Goal: Information Seeking & Learning: Learn about a topic

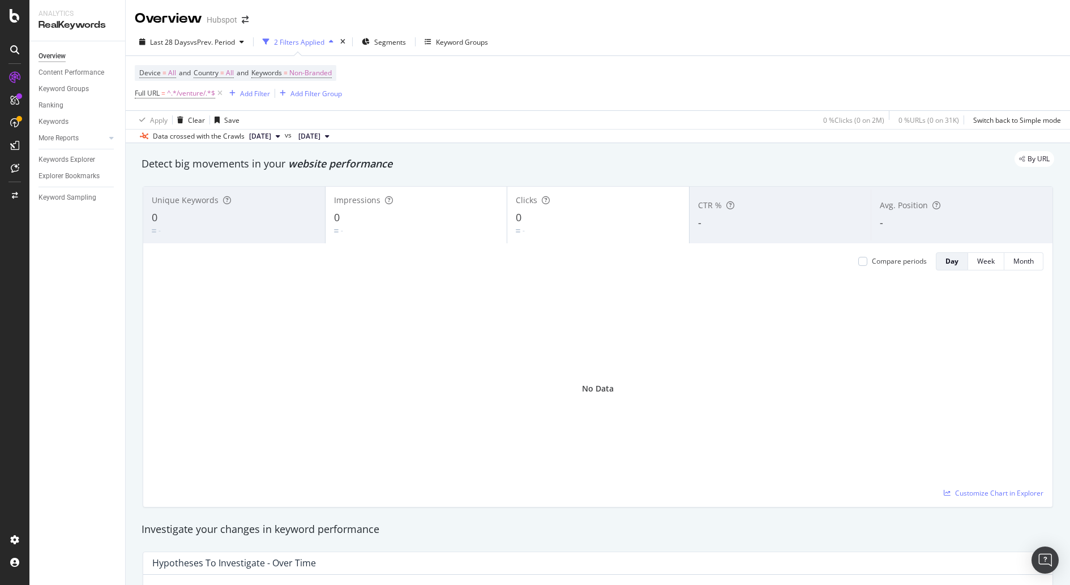
scroll to position [117, 0]
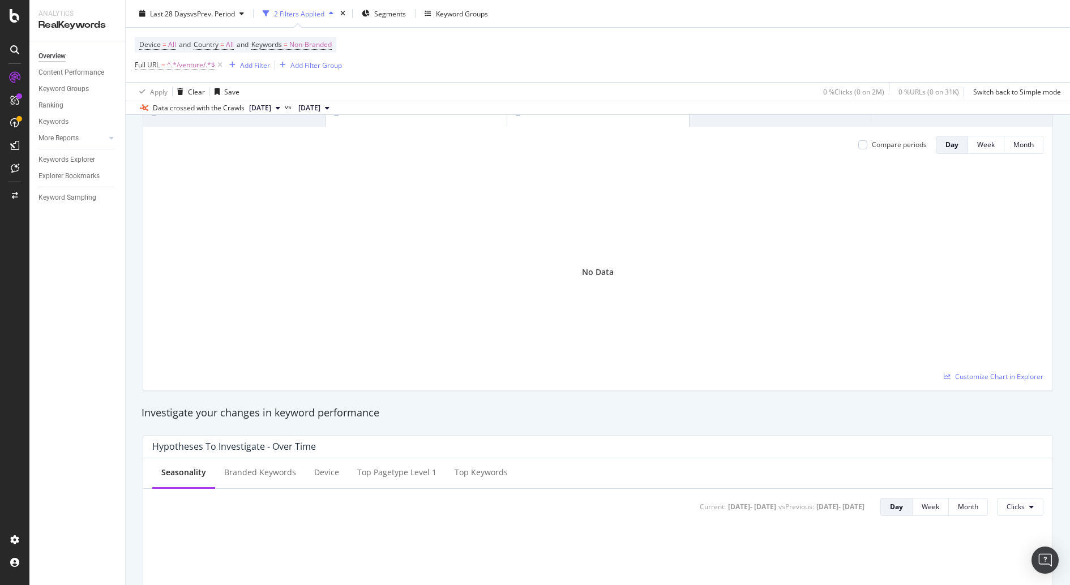
click at [106, 544] on div "Overview Content Performance Keyword Groups Ranking Keywords More Reports Count…" at bounding box center [77, 313] width 96 height 544
click at [288, 354] on div "No Data" at bounding box center [597, 272] width 891 height 218
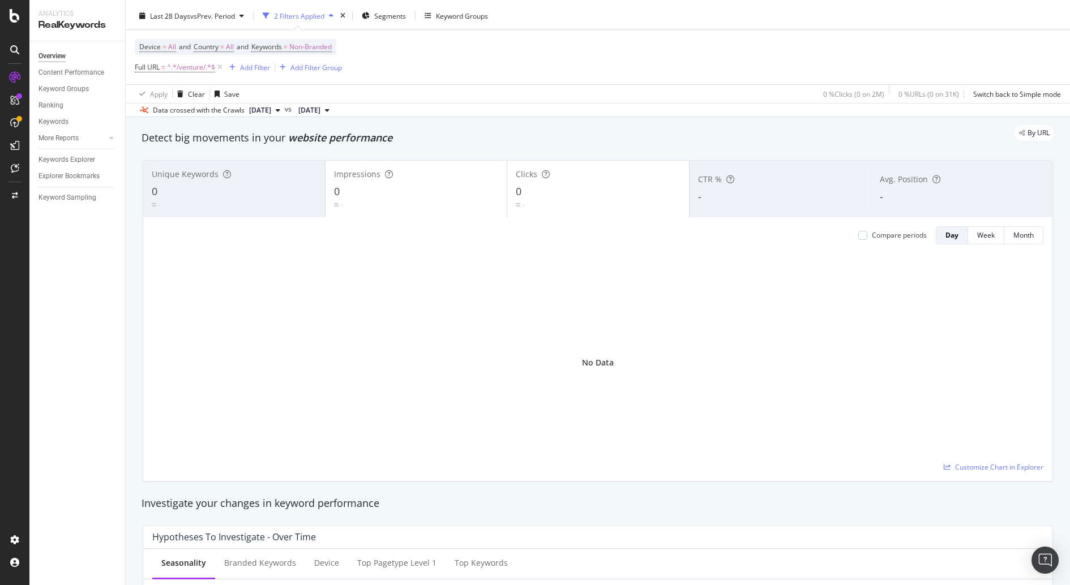
scroll to position [0, 0]
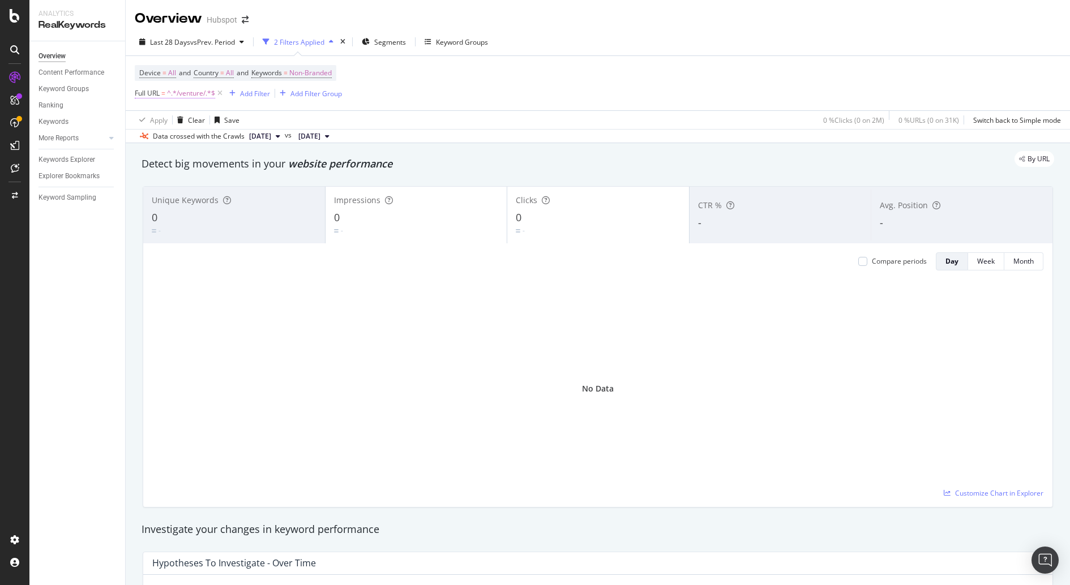
click at [182, 94] on span "^.*/venture/.*$" at bounding box center [191, 93] width 48 height 16
click at [166, 135] on input "/venture/" at bounding box center [198, 140] width 107 height 18
paste input "[URL][DOMAIN_NAME]"
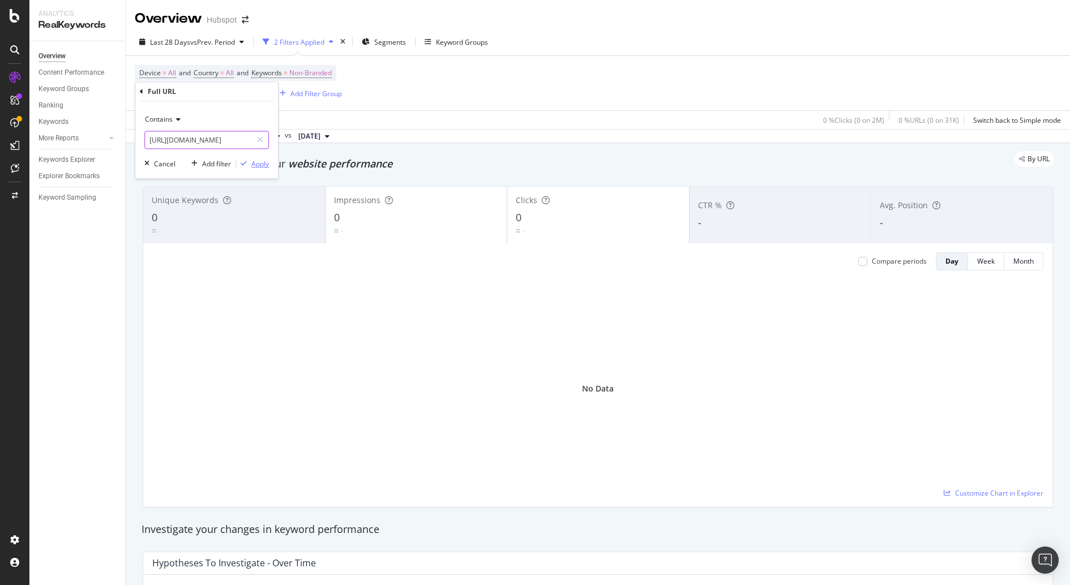
type input "[URL][DOMAIN_NAME]"
click at [267, 163] on div "Apply" at bounding box center [260, 164] width 18 height 10
click at [218, 97] on span "^.*[URL][DOMAIN_NAME]" at bounding box center [208, 93] width 82 height 16
type input "/ventures"
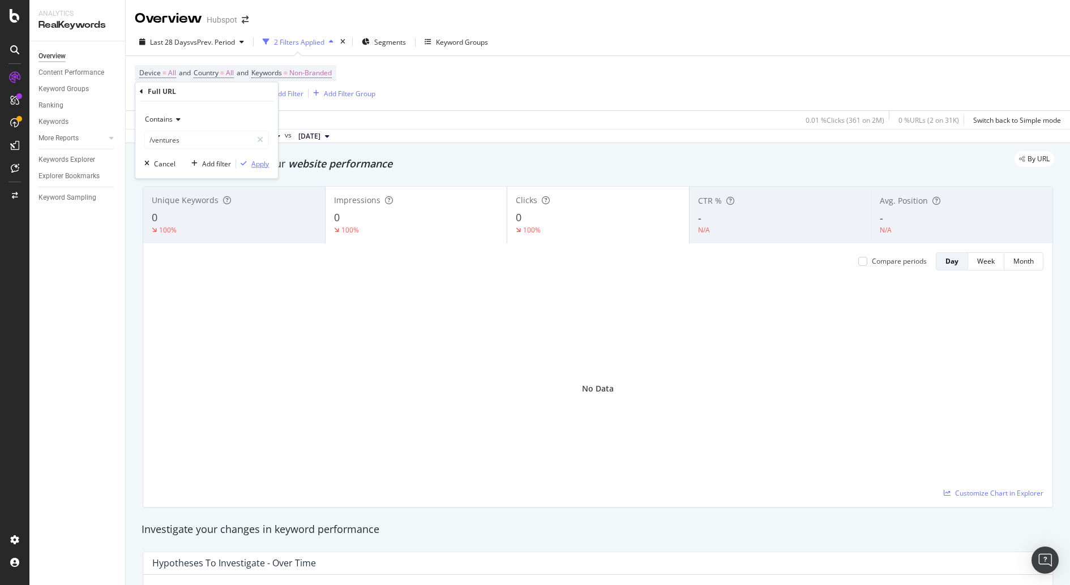
click at [264, 166] on div "Apply" at bounding box center [260, 164] width 18 height 10
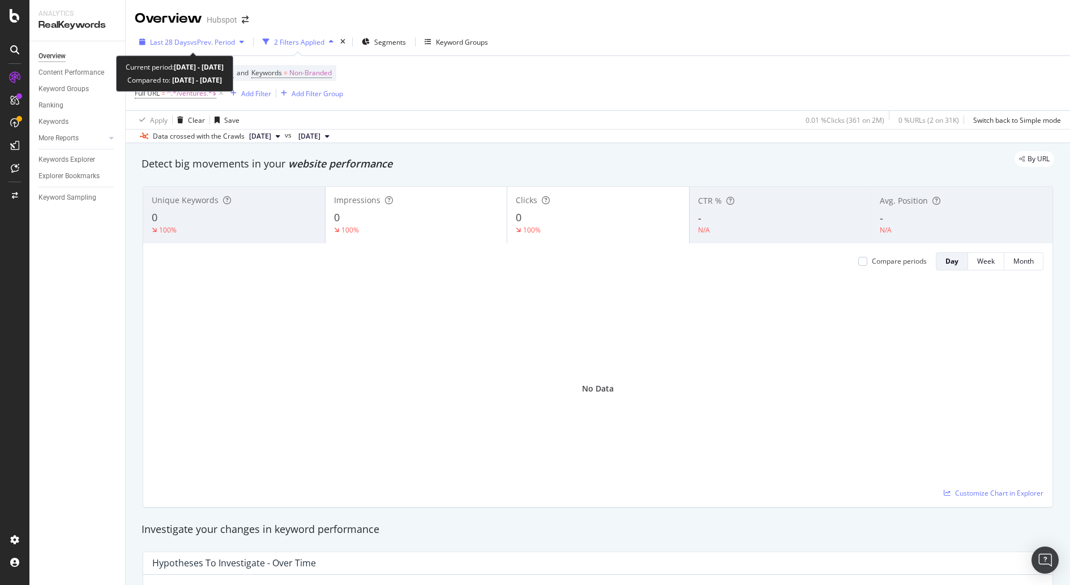
click at [221, 49] on div "Last 28 Days vs Prev. Period" at bounding box center [192, 41] width 114 height 17
click at [633, 33] on div "Last 28 Days vs Prev. Period 2 Filters Applied Segments Keyword Groups" at bounding box center [598, 44] width 944 height 23
click at [160, 89] on span "Full URL = ^.*/ventures.*$" at bounding box center [176, 93] width 82 height 10
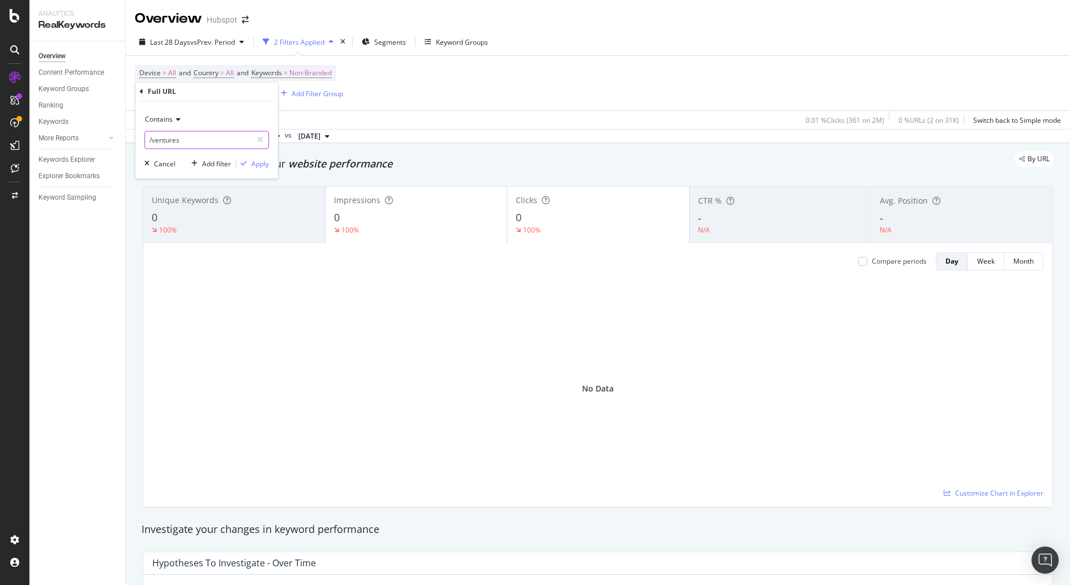
drag, startPoint x: 152, startPoint y: 136, endPoint x: 0, endPoint y: 173, distance: 156.6
click at [0, 170] on body "Analytics RealKeywords Overview Content Performance Keyword Groups Ranking Keyw…" at bounding box center [535, 292] width 1070 height 585
type input "ventures"
click at [265, 164] on div "Apply" at bounding box center [260, 164] width 18 height 10
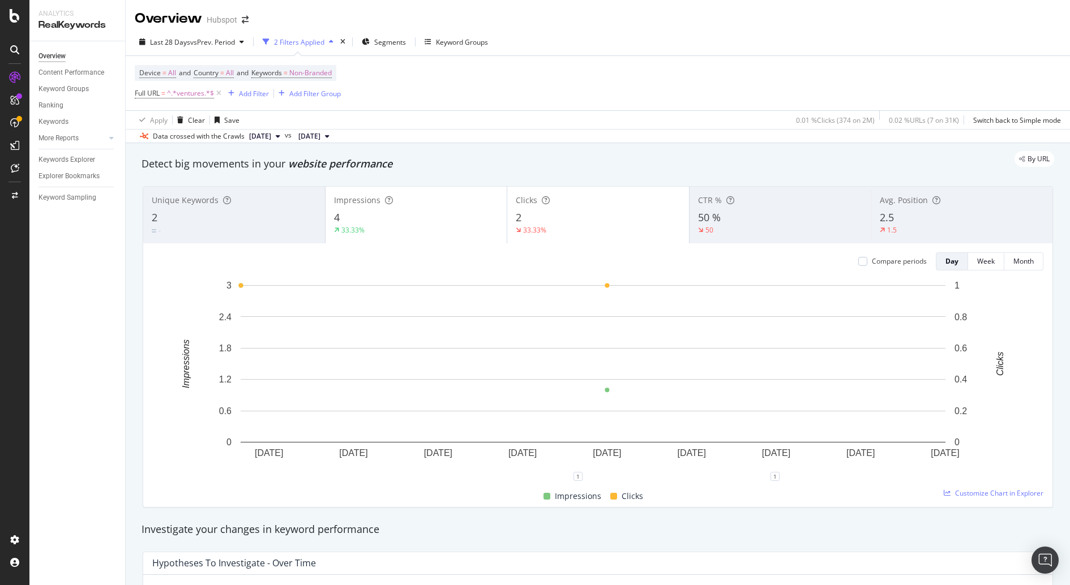
click at [241, 200] on div "Unique Keywords" at bounding box center [234, 200] width 165 height 11
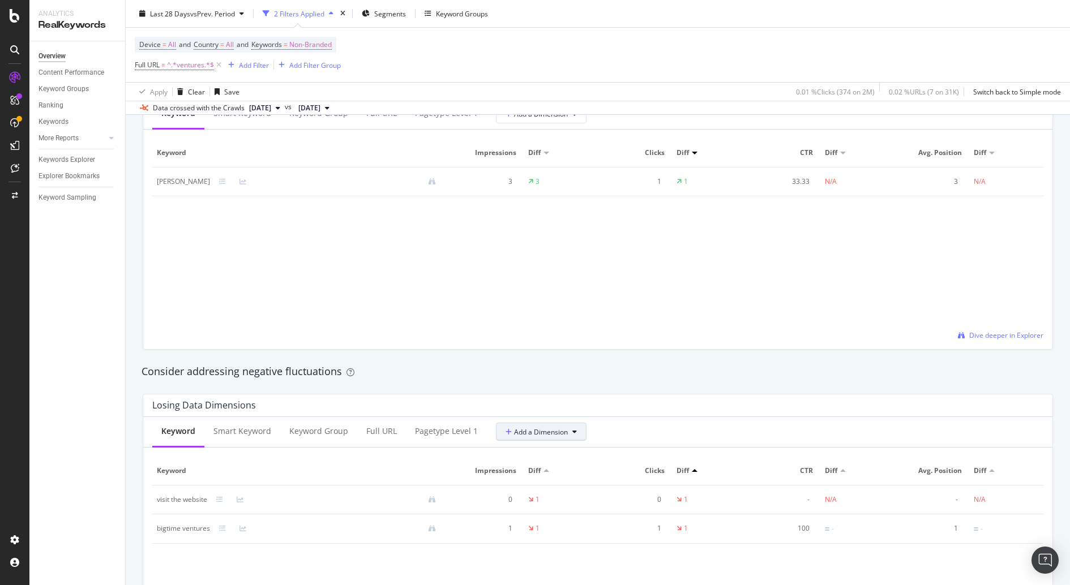
scroll to position [893, 0]
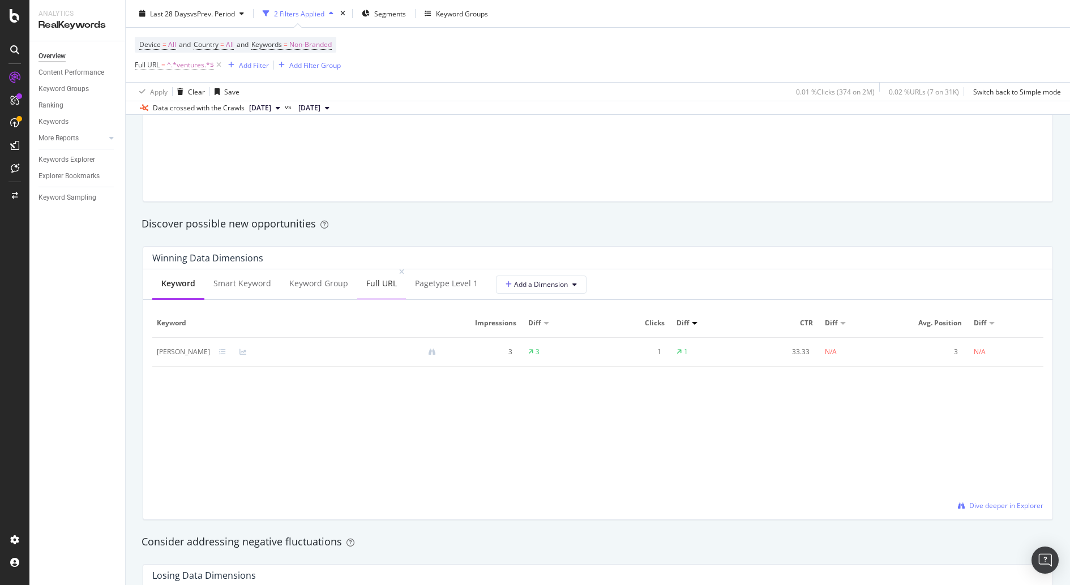
click at [379, 285] on div "Full URL" at bounding box center [381, 283] width 31 height 11
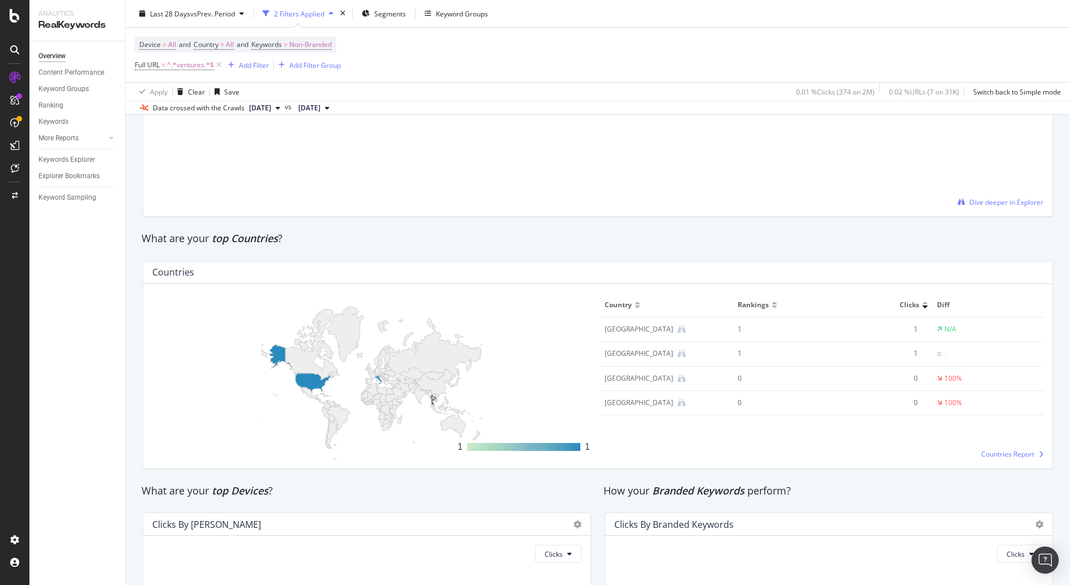
scroll to position [1229, 0]
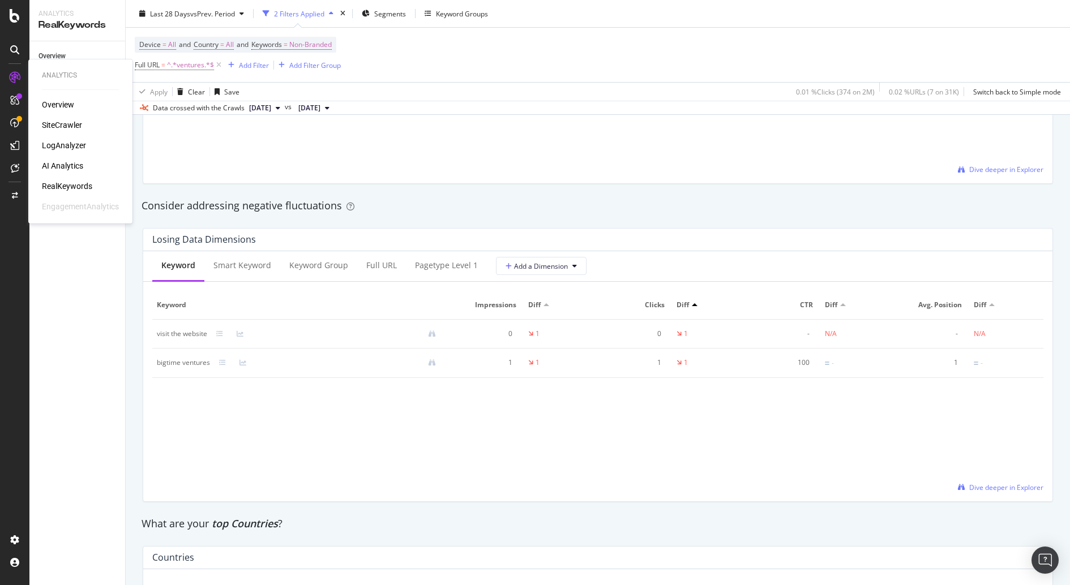
click at [68, 125] on div "SiteCrawler" at bounding box center [62, 124] width 40 height 11
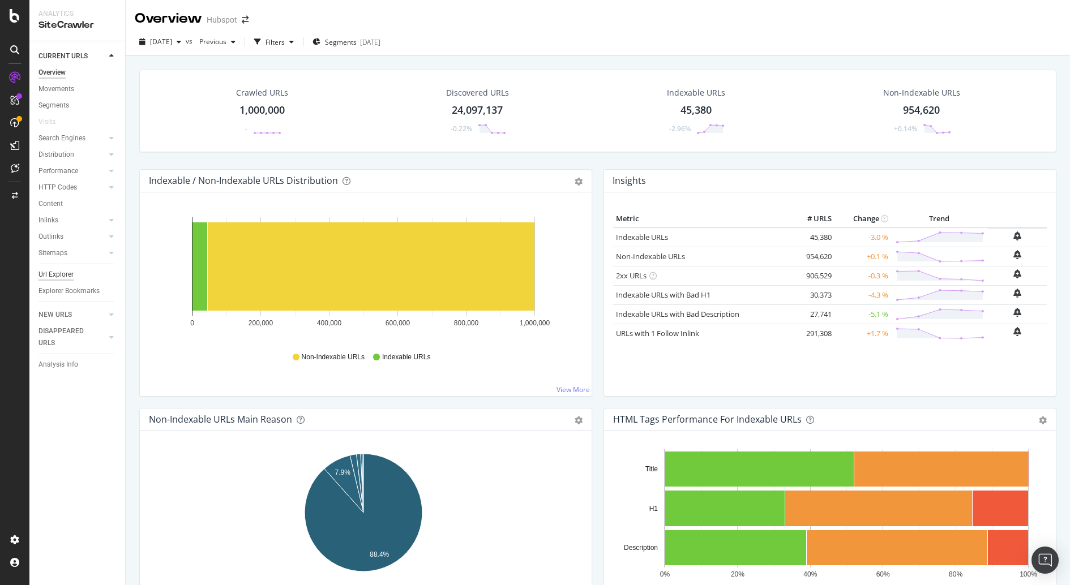
click at [62, 275] on div "Url Explorer" at bounding box center [55, 275] width 35 height 12
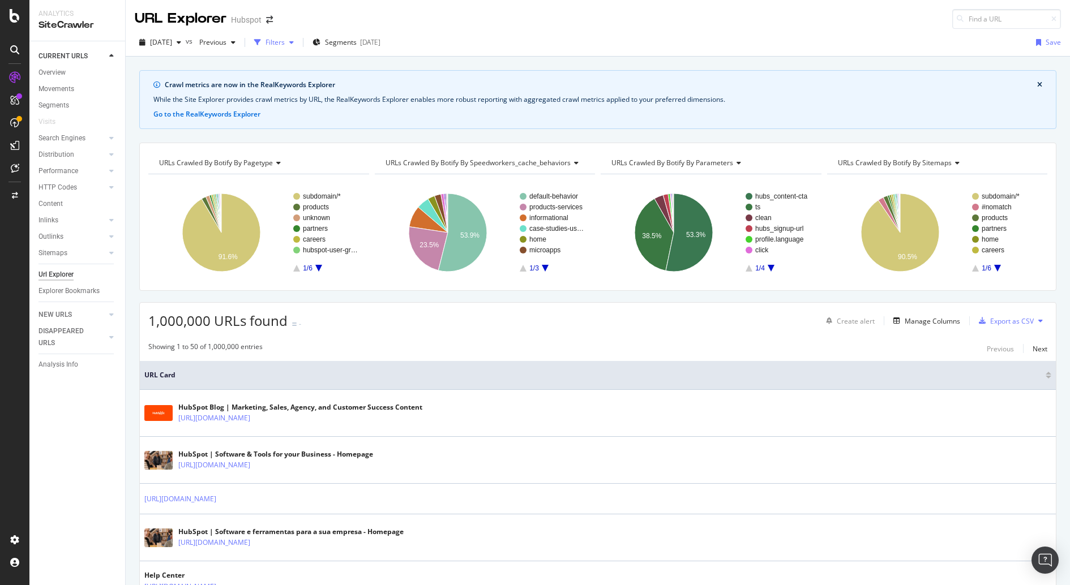
click at [298, 46] on div "Filters" at bounding box center [274, 42] width 49 height 17
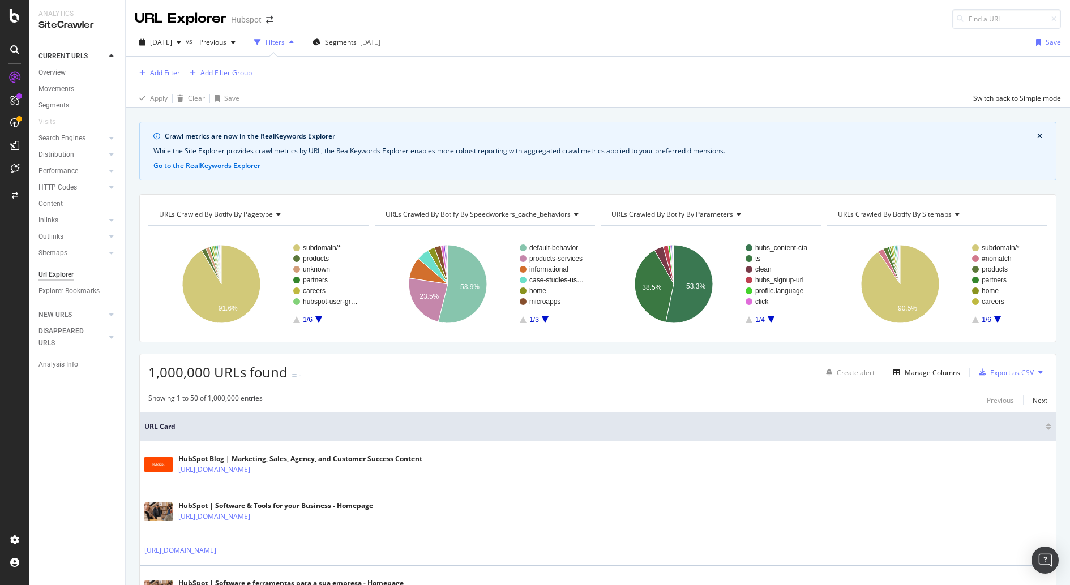
drag, startPoint x: 296, startPoint y: 44, endPoint x: 312, endPoint y: 37, distance: 17.5
click at [285, 45] on div "Filters" at bounding box center [274, 42] width 19 height 10
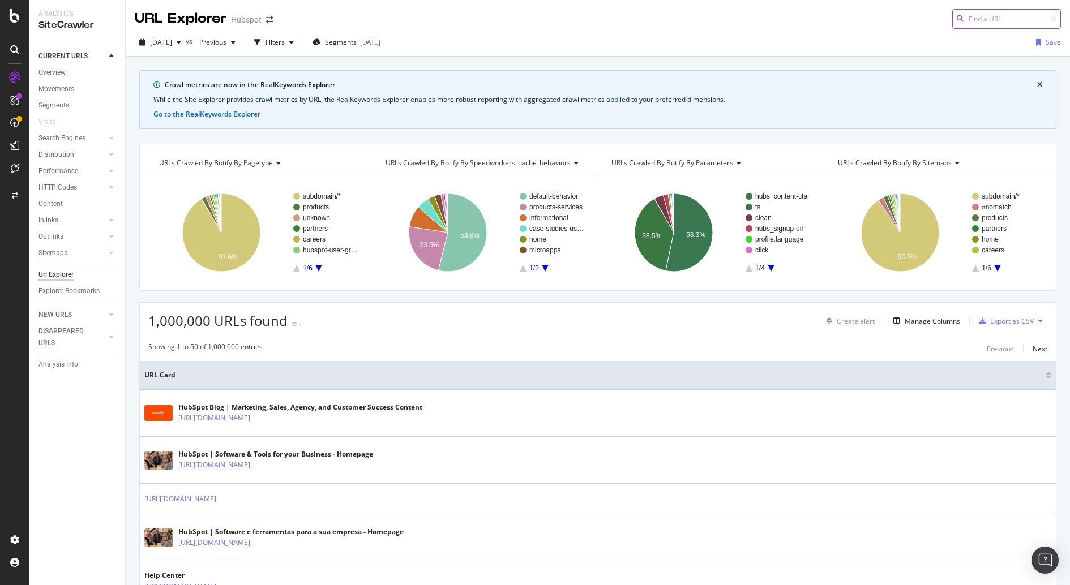
click at [1002, 19] on input at bounding box center [1006, 19] width 109 height 20
paste input "[URL][DOMAIN_NAME]"
type input "[URL][DOMAIN_NAME]"
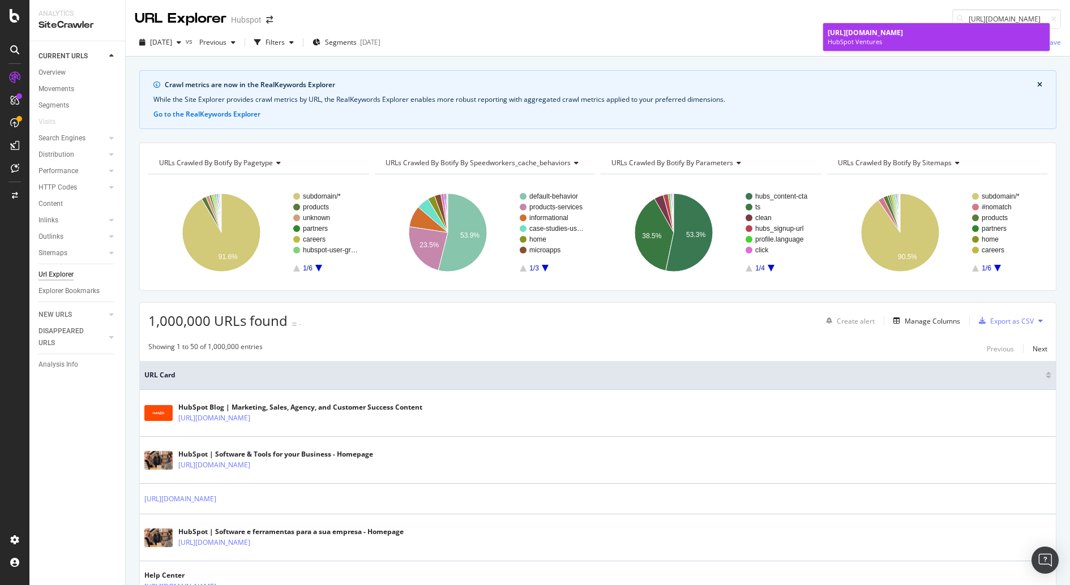
scroll to position [0, 0]
click at [929, 38] on div "HubSpot Ventures" at bounding box center [935, 41] width 217 height 9
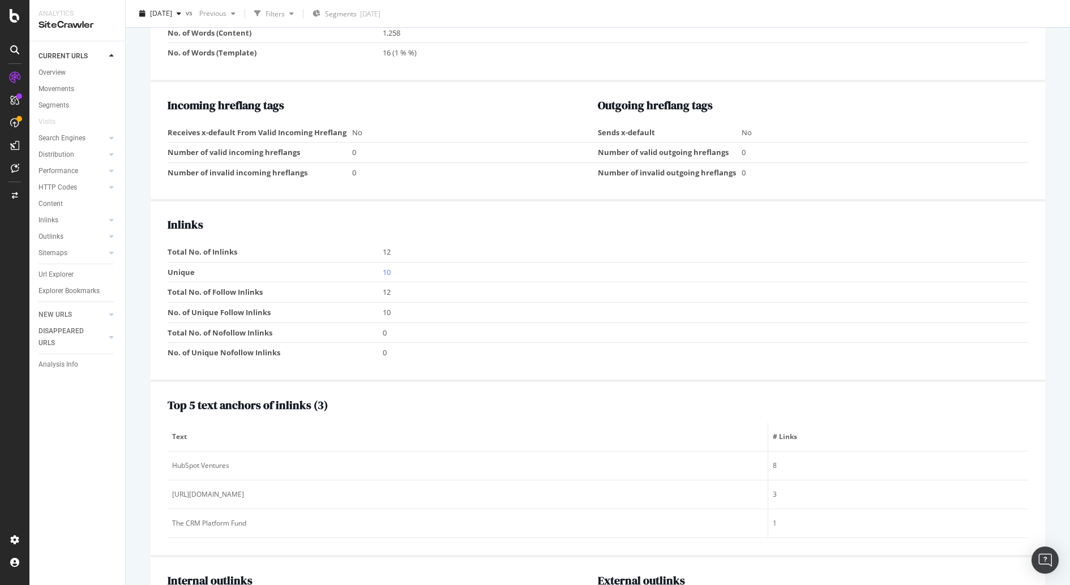
scroll to position [1289, 0]
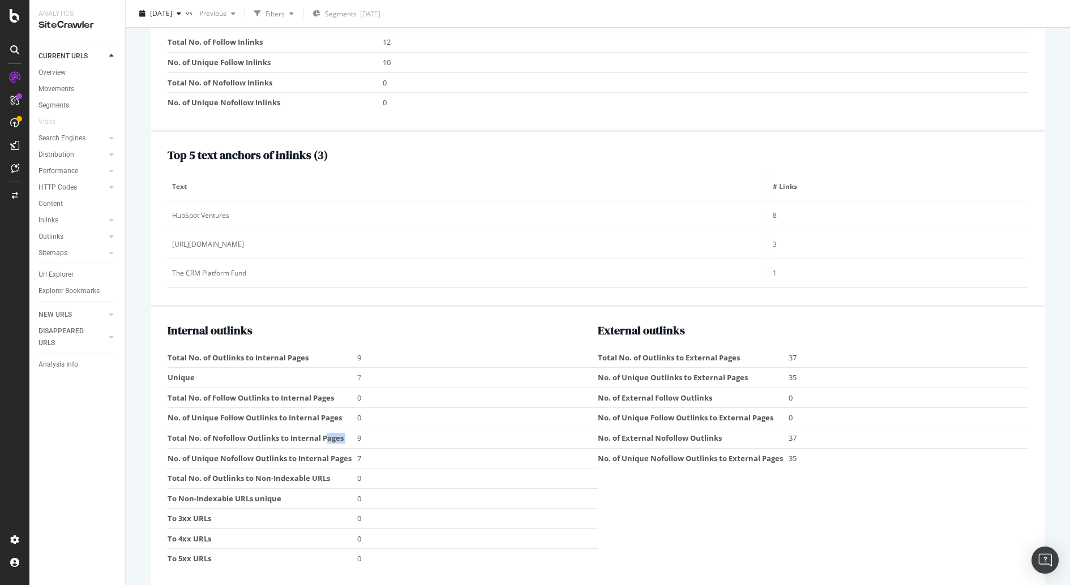
drag, startPoint x: 321, startPoint y: 427, endPoint x: 389, endPoint y: 419, distance: 68.9
click at [389, 428] on tr "Total No. of Nofollow Outlinks to Internal Pages 9" at bounding box center [383, 438] width 430 height 20
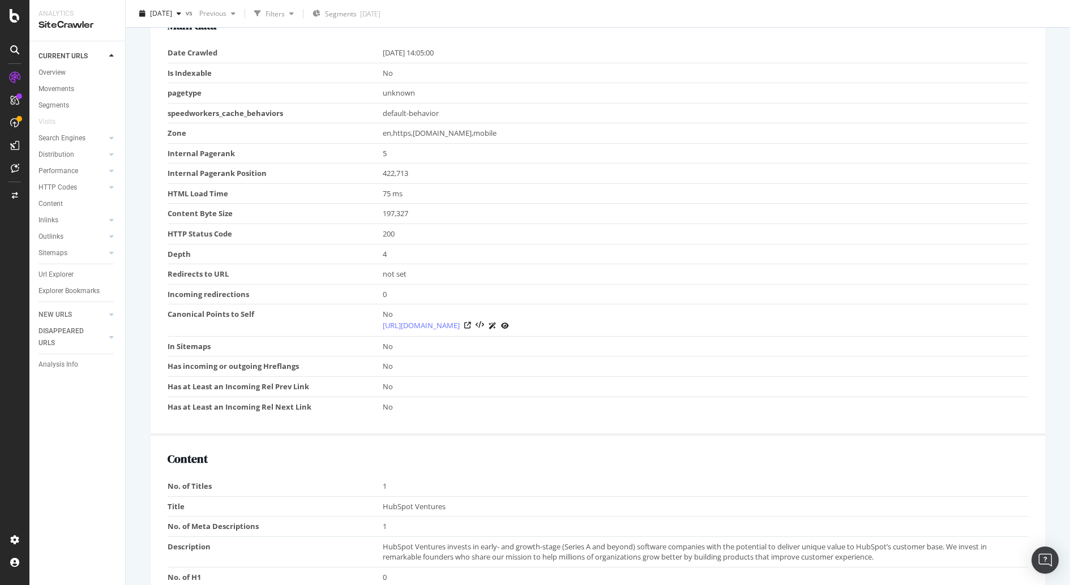
scroll to position [0, 0]
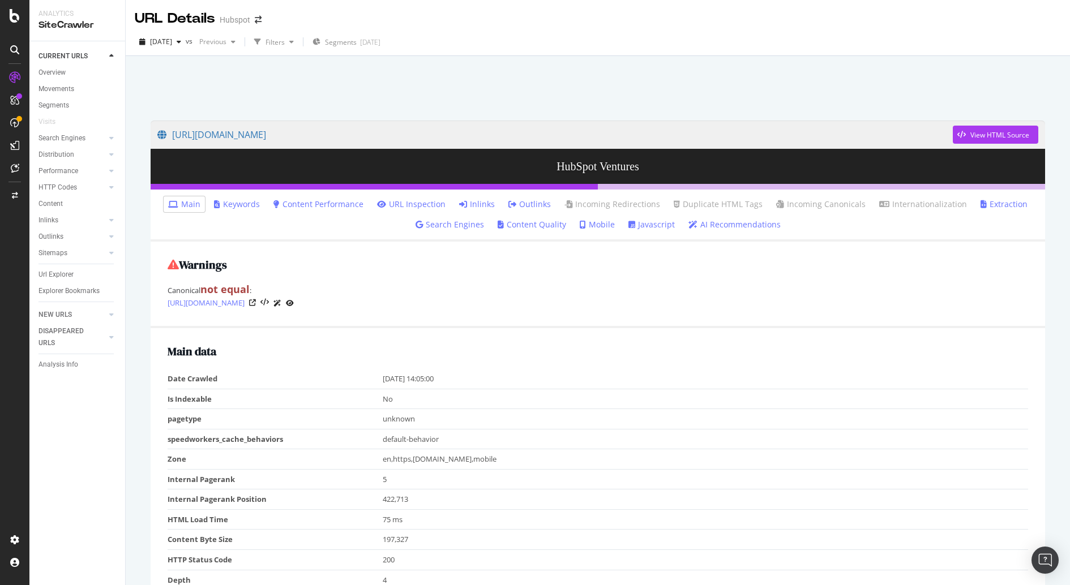
click at [235, 208] on link "Keywords" at bounding box center [237, 204] width 46 height 11
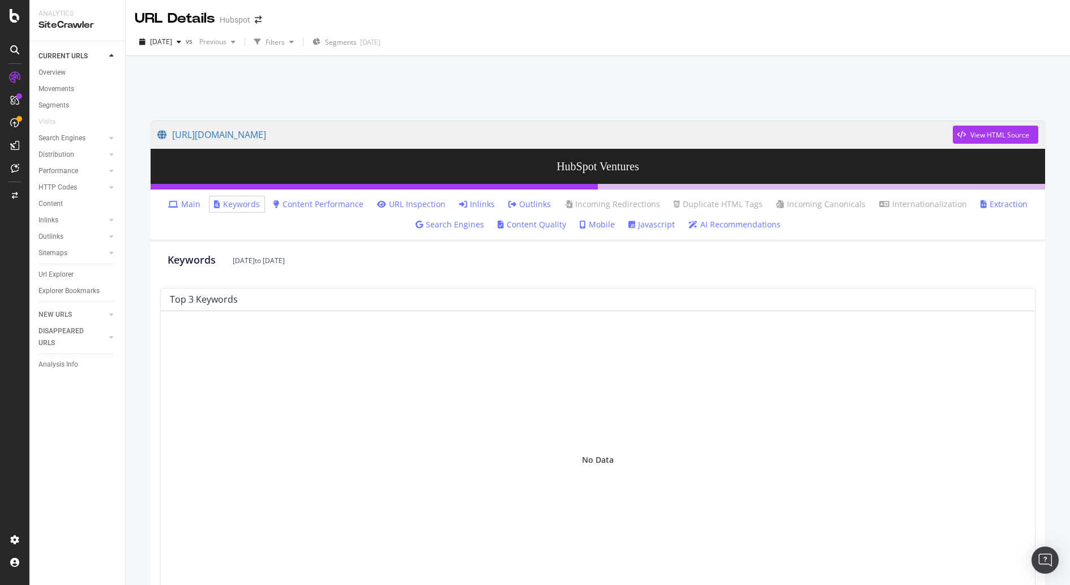
click at [336, 208] on link "Content Performance" at bounding box center [318, 204] width 90 height 11
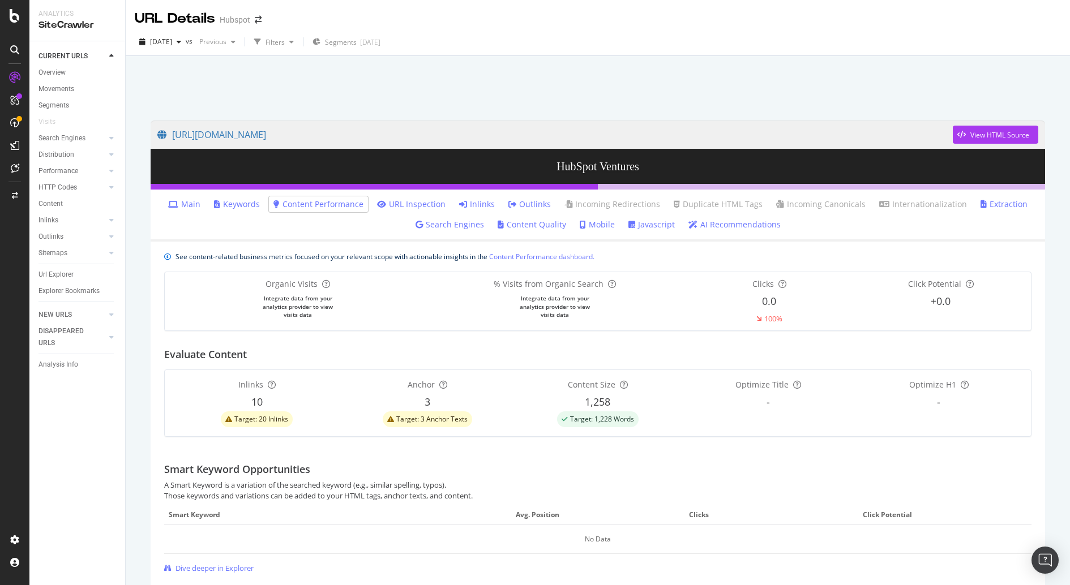
scroll to position [123, 0]
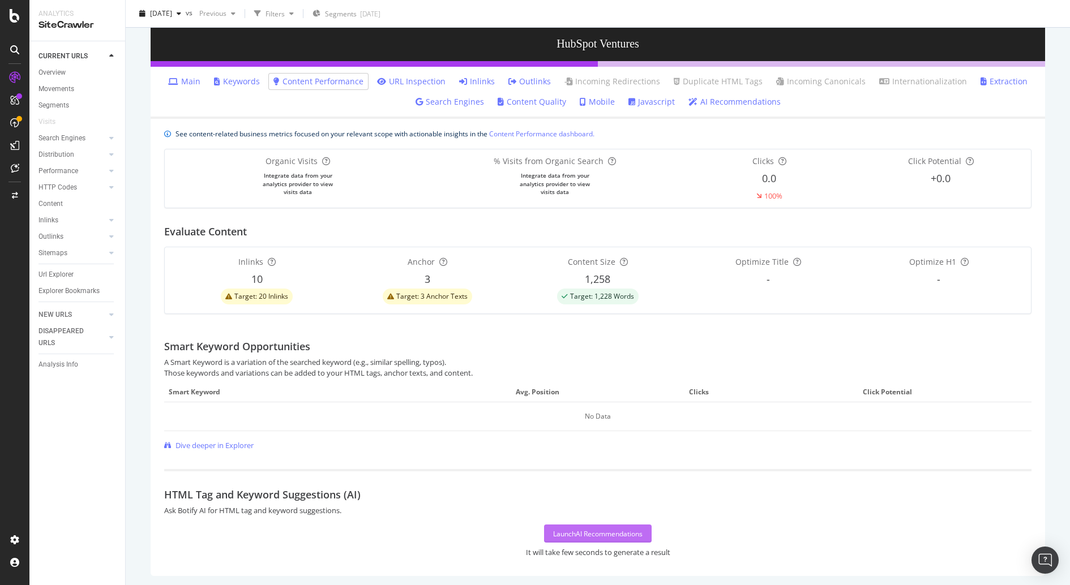
click at [577, 529] on div "Launch AI Recommendations" at bounding box center [597, 534] width 89 height 10
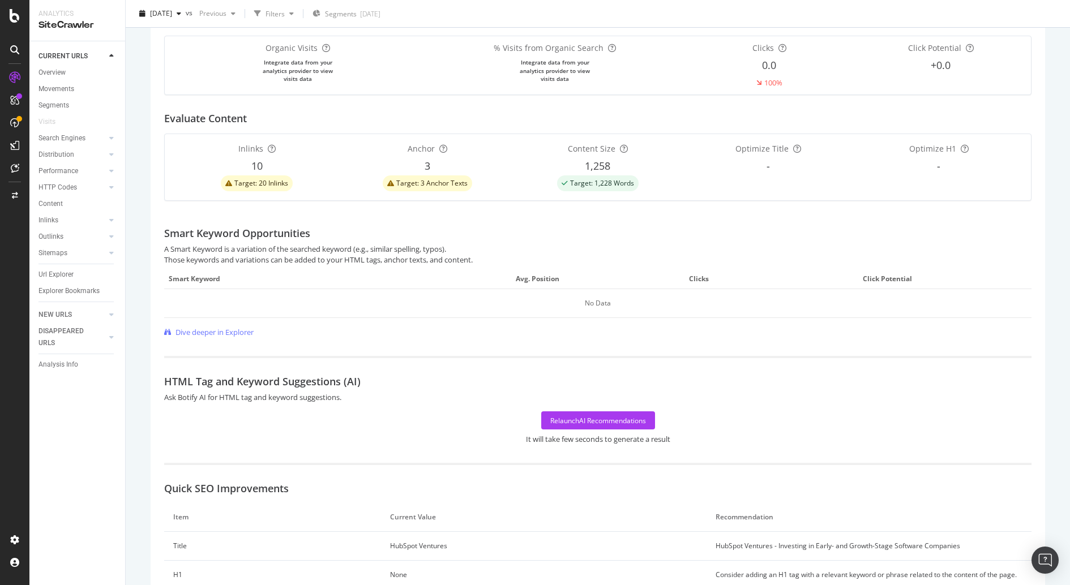
scroll to position [550, 0]
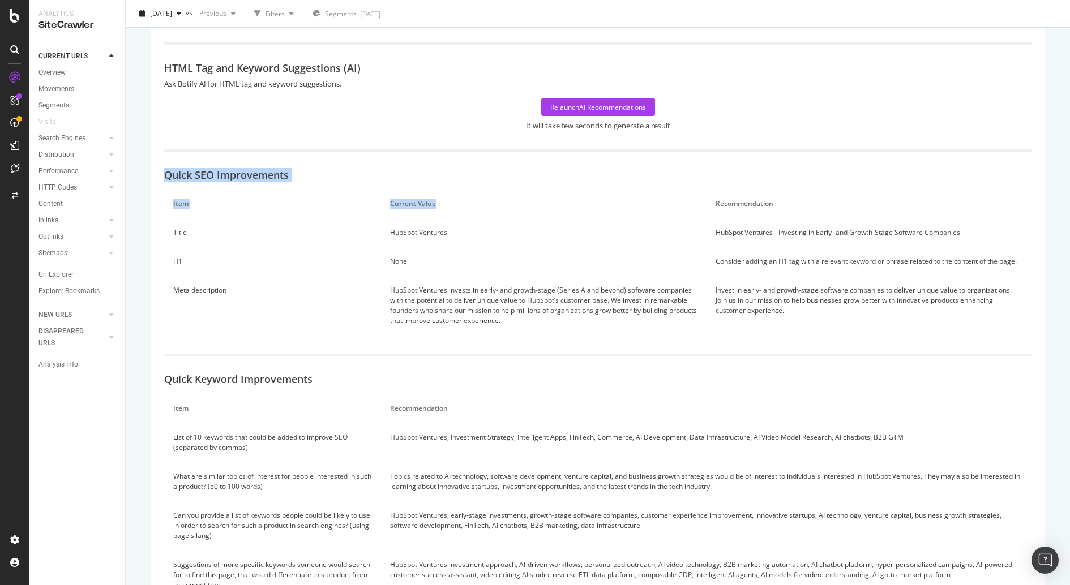
drag, startPoint x: 158, startPoint y: 172, endPoint x: 501, endPoint y: 201, distance: 344.3
click at [501, 201] on div "See content-related business metrics focused on your relevant scope with action…" at bounding box center [598, 155] width 894 height 926
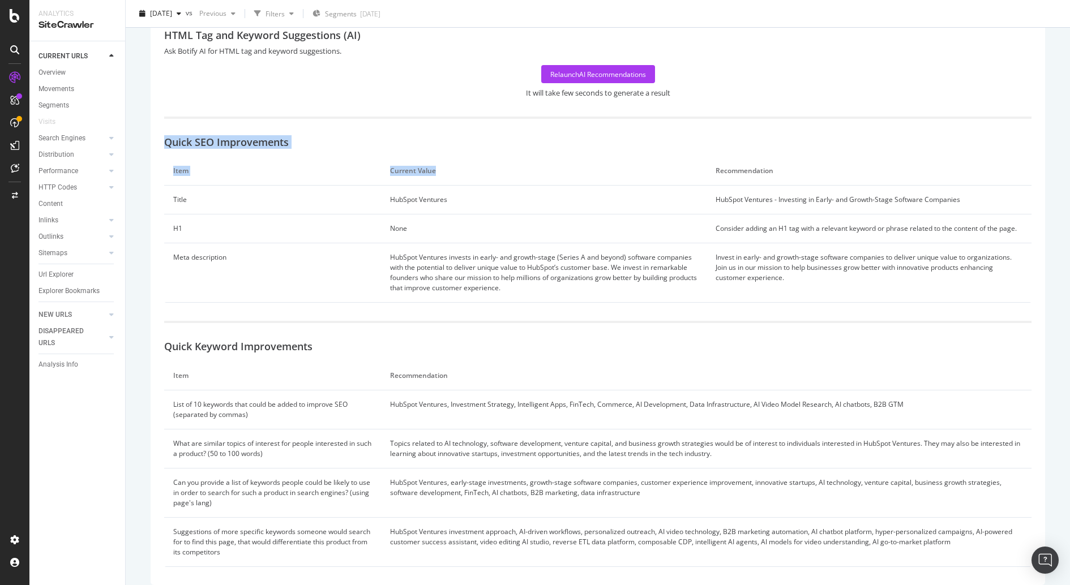
scroll to position [600, 0]
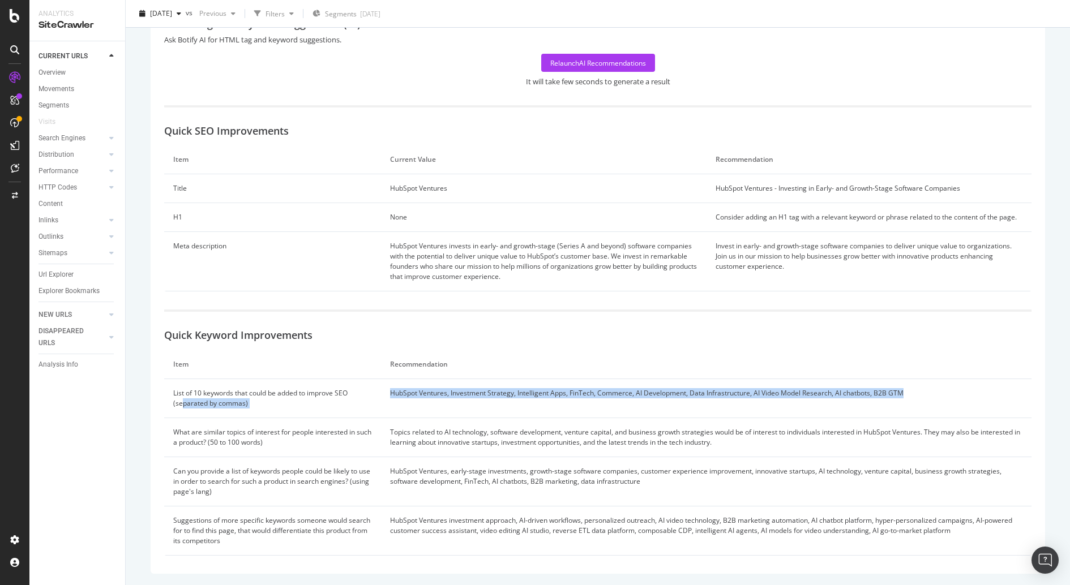
drag, startPoint x: 201, startPoint y: 402, endPoint x: 443, endPoint y: 405, distance: 242.3
click at [427, 405] on tr "List of 10 keywords that could be added to improve SEO (separated by commas) Hu…" at bounding box center [597, 398] width 867 height 39
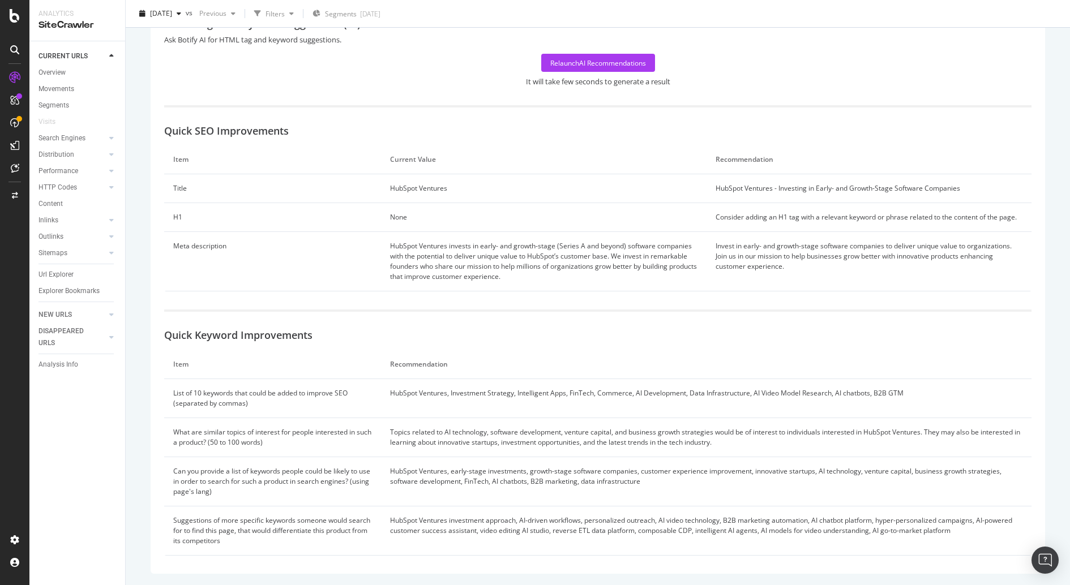
click at [327, 468] on td "Can you provide a list of keywords people could be likely to use in order to se…" at bounding box center [272, 481] width 217 height 49
drag, startPoint x: 618, startPoint y: 434, endPoint x: 779, endPoint y: 444, distance: 162.2
click at [831, 432] on td "Topics related to AI technology, software development, venture capital, and bus…" at bounding box center [706, 437] width 650 height 39
click at [329, 474] on td "Can you provide a list of keywords people could be likely to use in order to se…" at bounding box center [272, 481] width 217 height 49
click at [0, 512] on div at bounding box center [14, 292] width 29 height 585
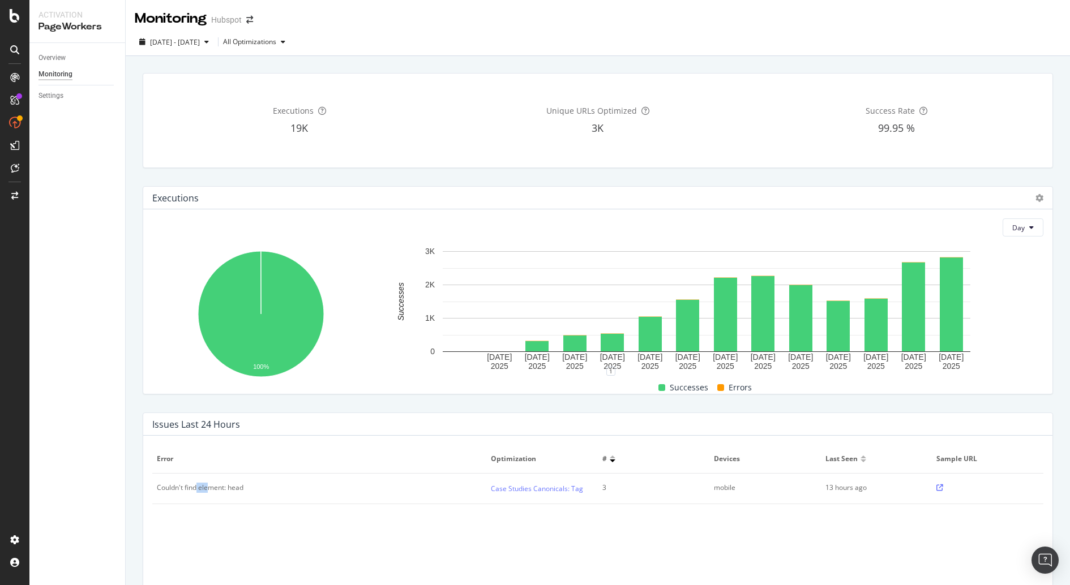
drag, startPoint x: 197, startPoint y: 487, endPoint x: 224, endPoint y: 490, distance: 26.7
click at [216, 489] on div "Couldn't find element: head" at bounding box center [200, 488] width 87 height 10
click at [227, 490] on div "Couldn't find element: head" at bounding box center [200, 488] width 87 height 10
click at [248, 502] on td "Couldn't find element: head" at bounding box center [319, 489] width 334 height 31
click at [68, 91] on link "Settings" at bounding box center [77, 96] width 79 height 12
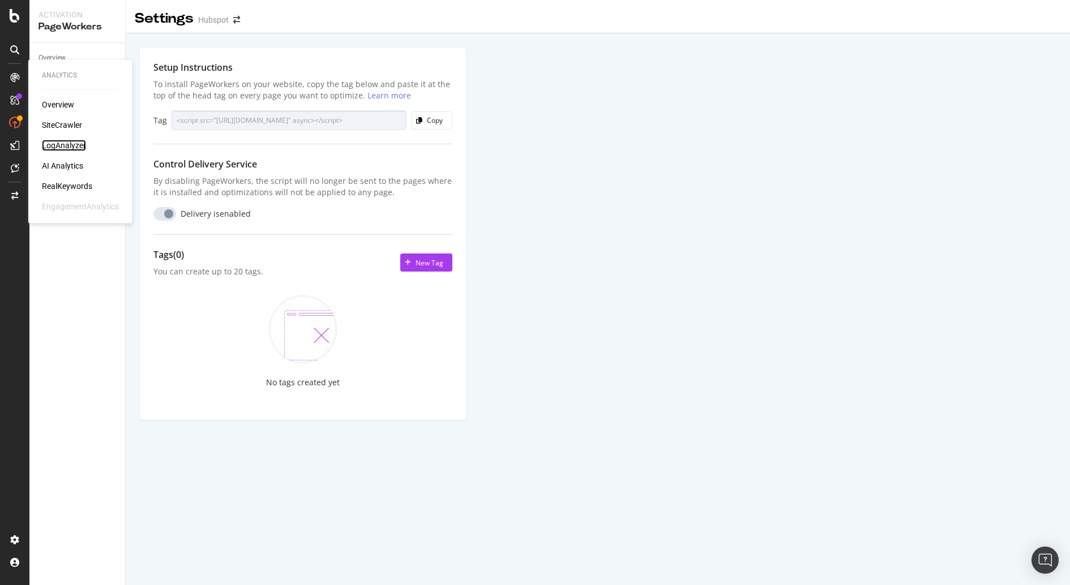
click at [73, 147] on div "LogAnalyzer" at bounding box center [64, 145] width 44 height 11
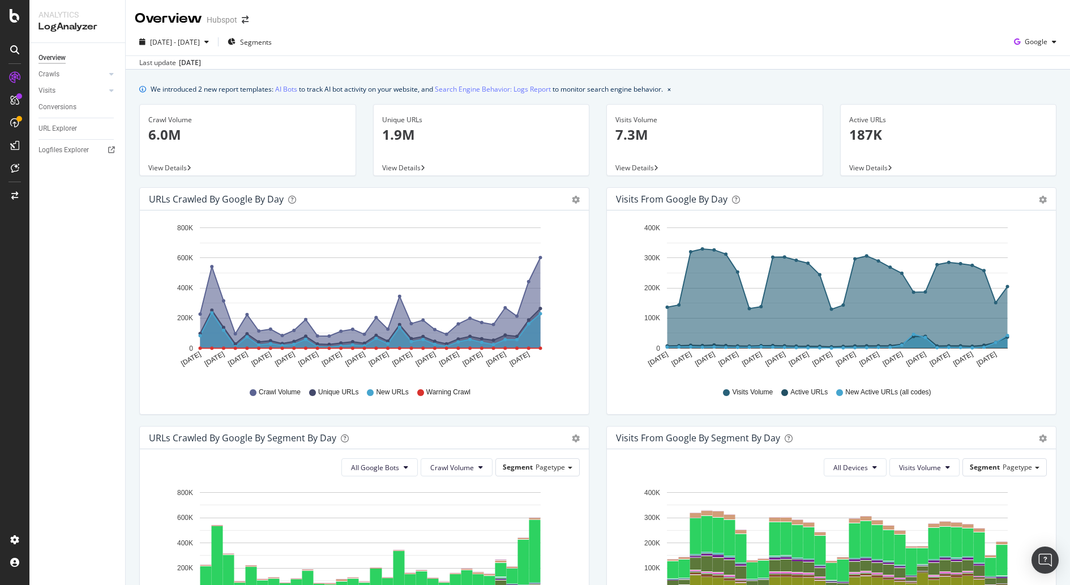
click at [598, 351] on div "Visits from Google by day Area Table Hold CMD (⌘) while clicking to filter the …" at bounding box center [831, 306] width 467 height 239
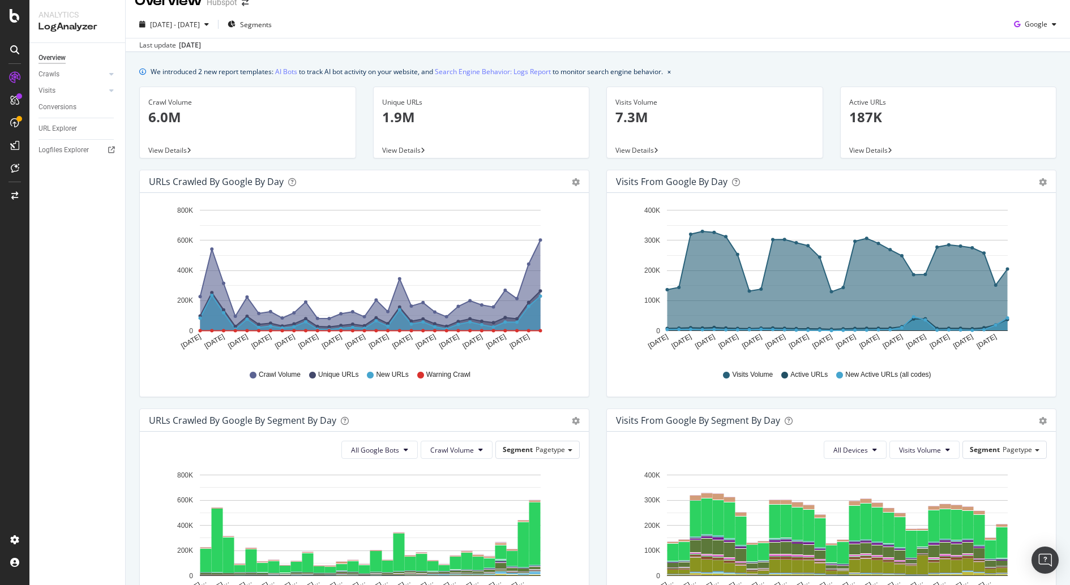
scroll to position [27, 0]
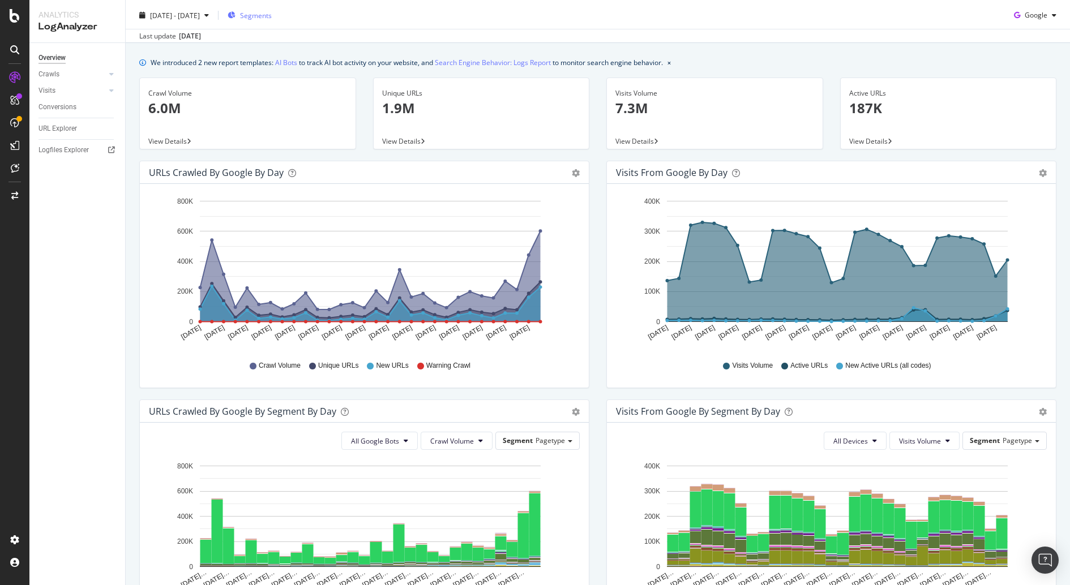
click at [272, 20] on div "Segments" at bounding box center [250, 15] width 44 height 17
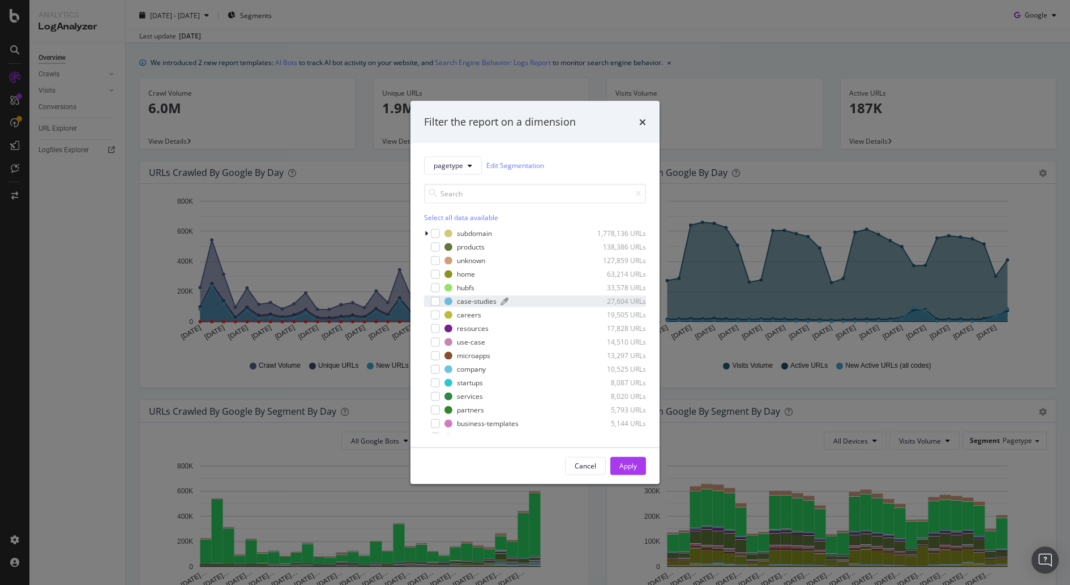
click at [482, 298] on div "case-studies" at bounding box center [477, 302] width 40 height 10
click at [632, 463] on div "Apply" at bounding box center [628, 466] width 18 height 10
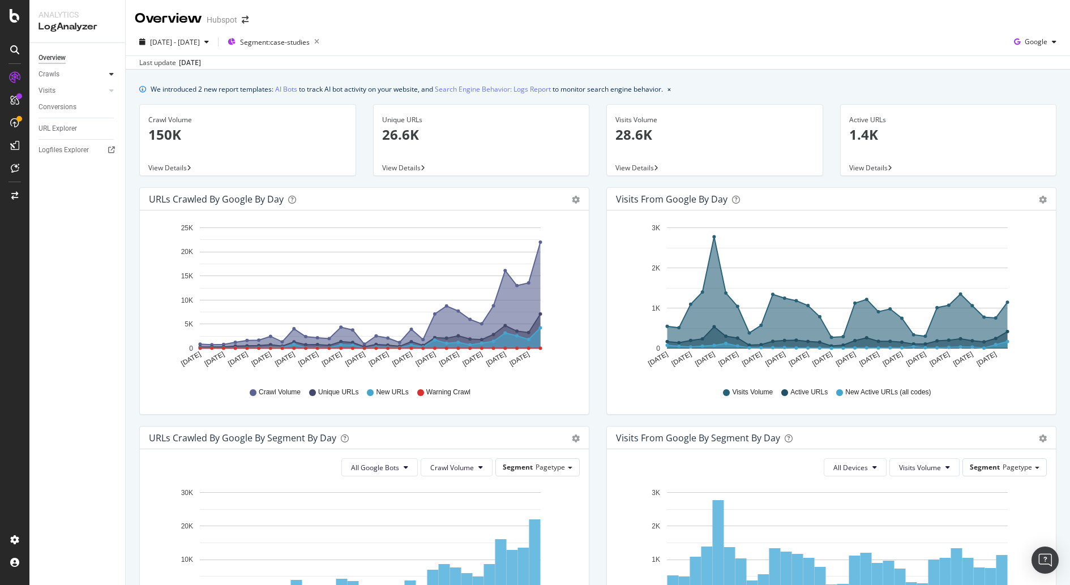
click at [110, 74] on icon at bounding box center [111, 74] width 5 height 7
click at [89, 89] on div "Daily Distribution" at bounding box center [70, 91] width 53 height 12
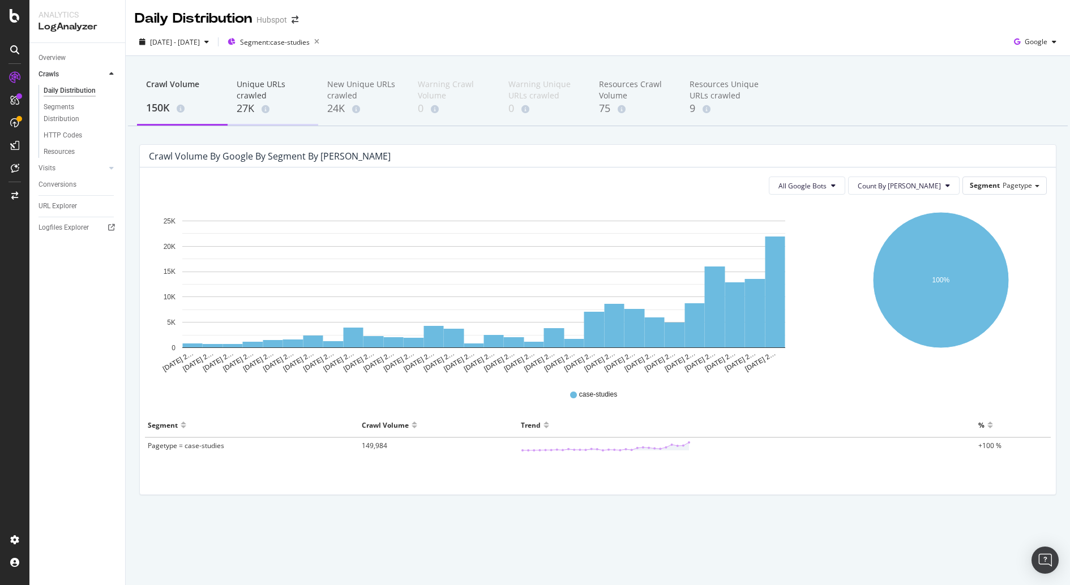
click at [244, 102] on div "27K" at bounding box center [273, 108] width 72 height 15
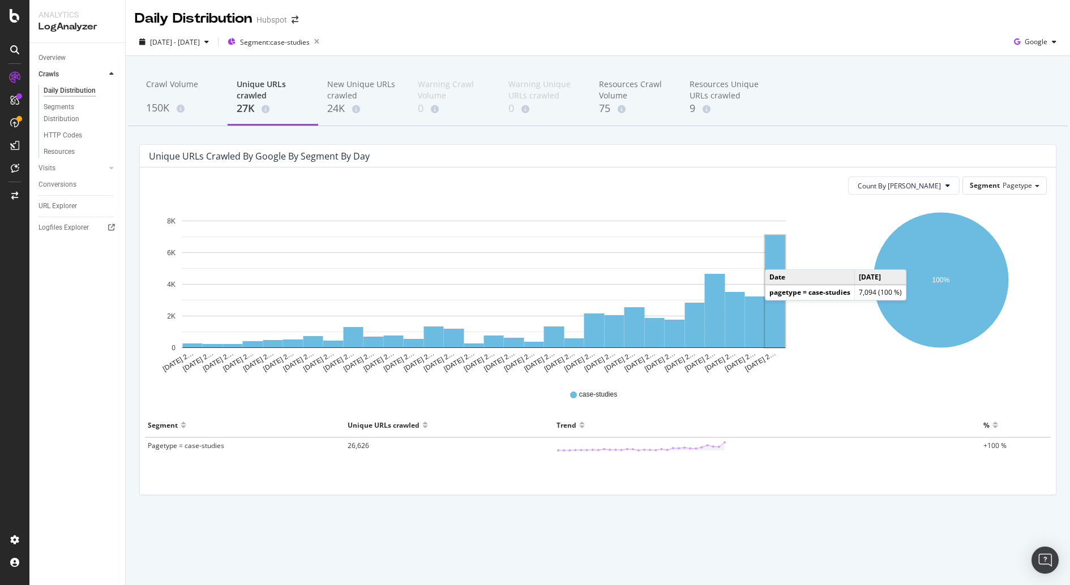
click at [775, 260] on rect "A chart." at bounding box center [775, 291] width 20 height 112
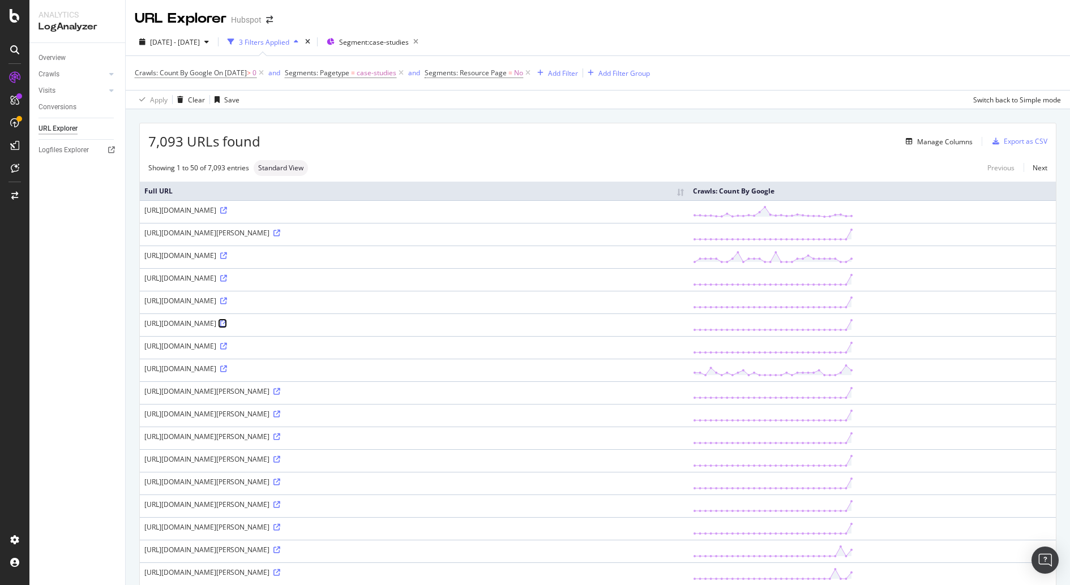
click at [227, 327] on icon at bounding box center [223, 323] width 7 height 7
click at [467, 487] on div "https://www.hubspot.com/case-studies/6clicks?_=&software=crm&%3Butm_medium=Dan-…" at bounding box center [413, 482] width 539 height 10
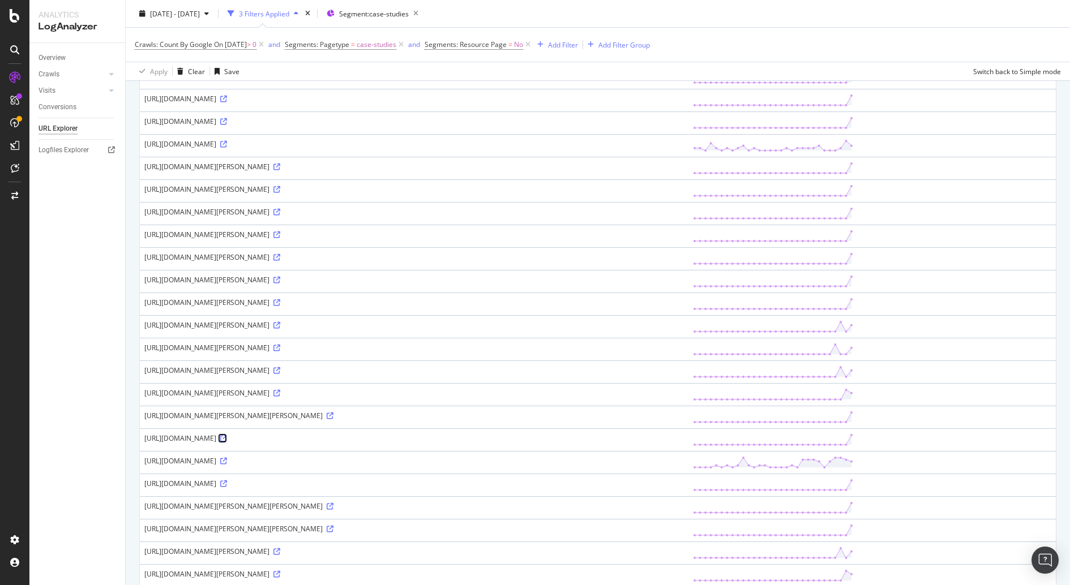
click at [227, 443] on link at bounding box center [222, 439] width 8 height 10
